Goal: Task Accomplishment & Management: Use online tool/utility

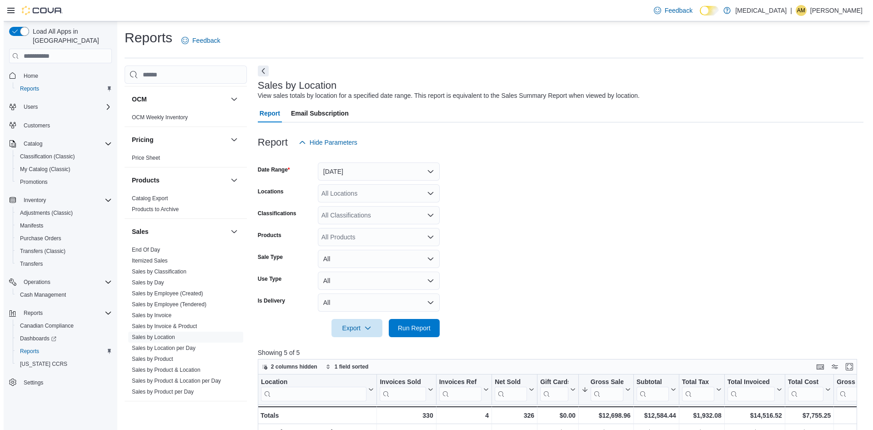
scroll to position [544, 0]
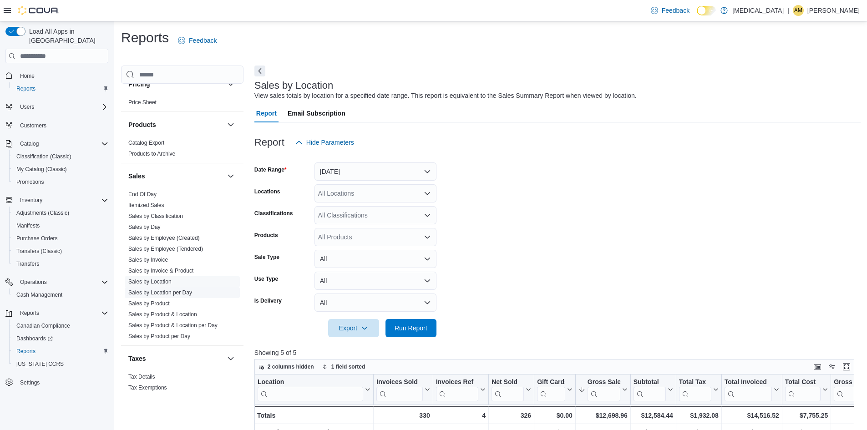
click at [181, 293] on link "Sales by Location per Day" at bounding box center [160, 292] width 64 height 6
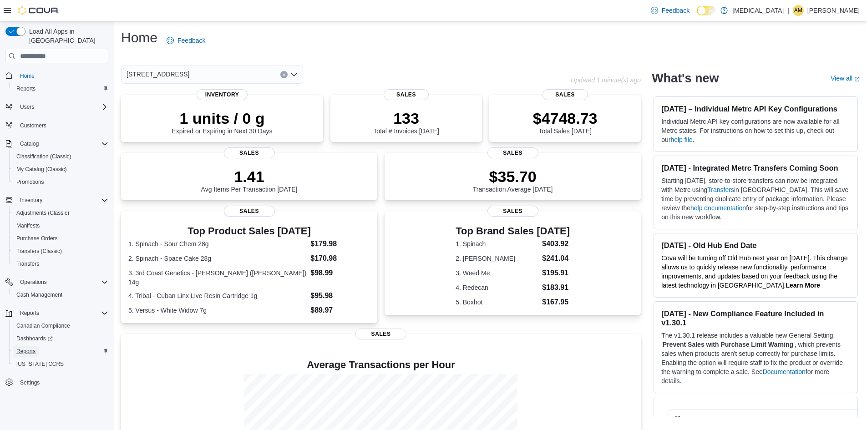
click at [17, 348] on span "Reports" at bounding box center [25, 351] width 19 height 7
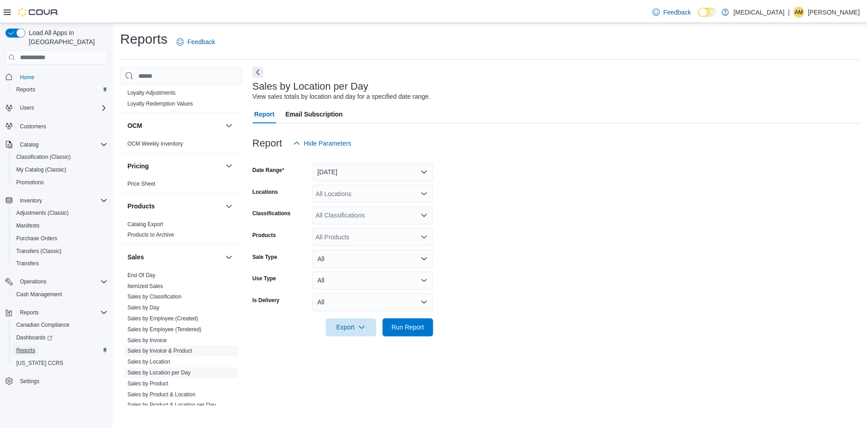
scroll to position [544, 0]
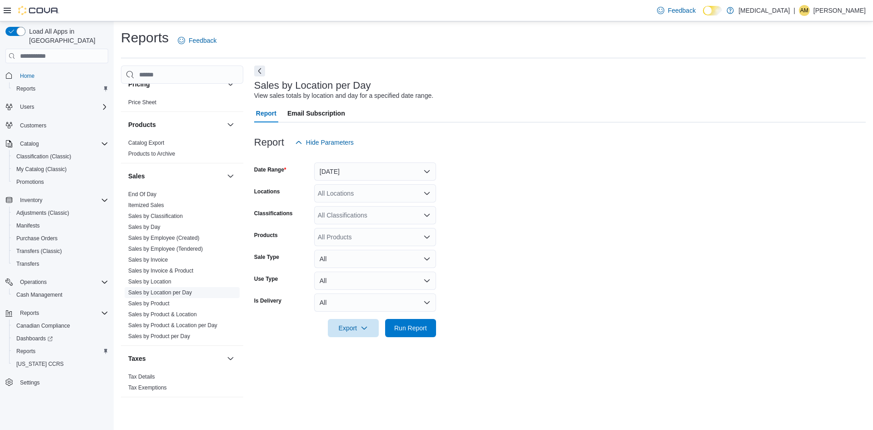
click at [184, 290] on link "Sales by Location per Day" at bounding box center [160, 292] width 64 height 6
click at [370, 165] on button "Yesterday" at bounding box center [375, 171] width 122 height 18
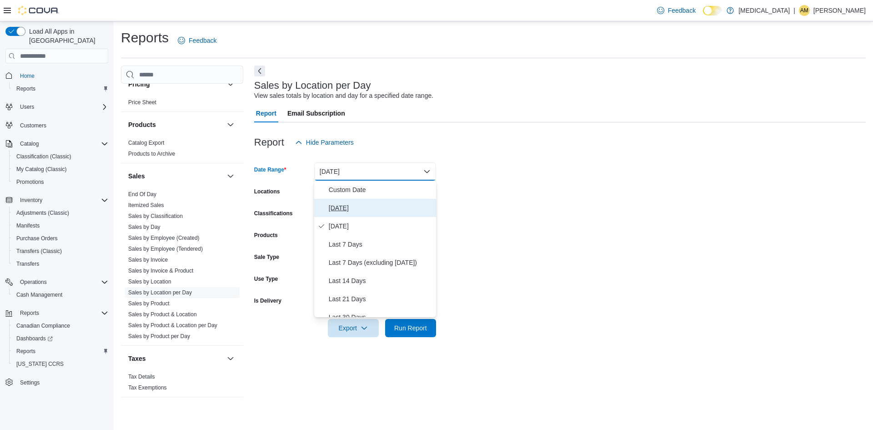
click at [333, 209] on span "Today" at bounding box center [381, 207] width 104 height 11
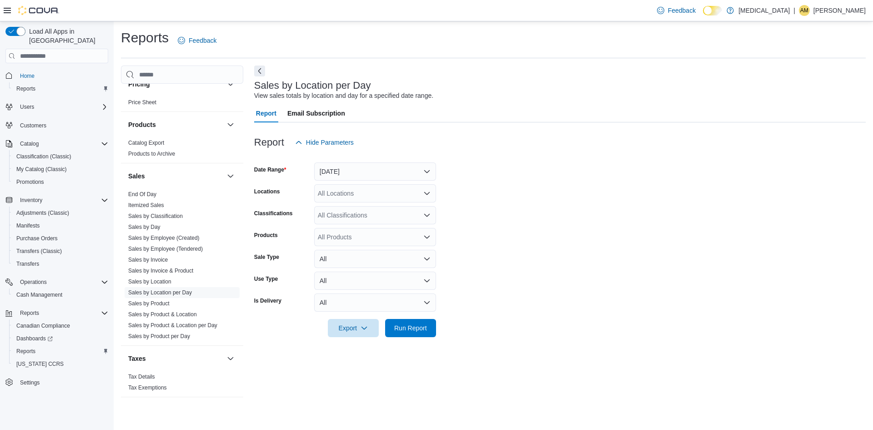
click at [559, 210] on form "Date Range Today Locations All Locations Classifications All Classifications Pr…" at bounding box center [560, 244] width 612 height 186
click at [431, 318] on form "Date Range Today Locations All Locations Classifications All Classifications Pr…" at bounding box center [560, 244] width 612 height 186
click at [420, 325] on span "Run Report" at bounding box center [410, 327] width 33 height 9
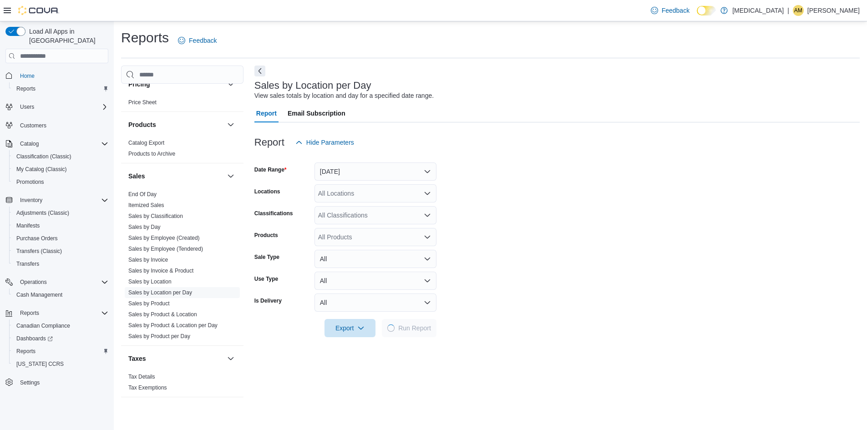
scroll to position [182, 0]
